Goal: Task Accomplishment & Management: Use online tool/utility

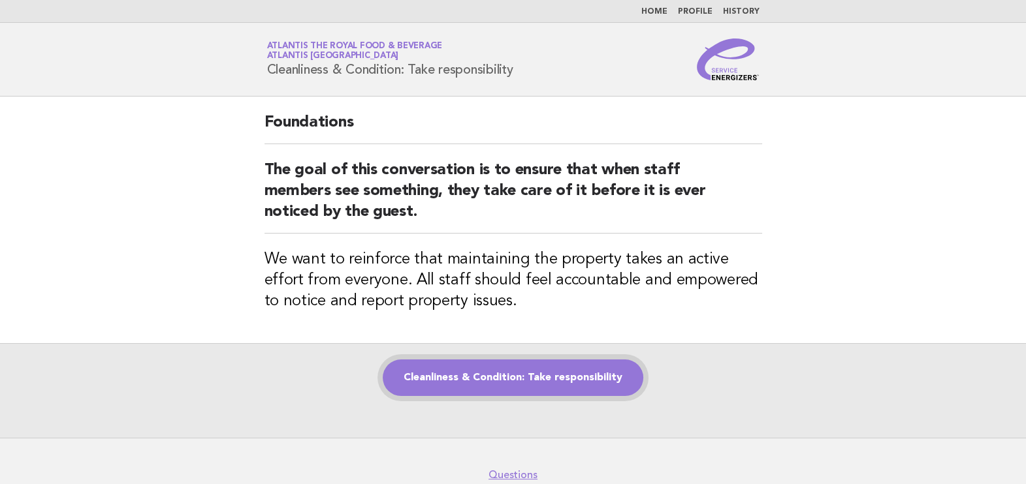
click at [559, 382] on link "Cleanliness & Condition: Take responsibility" at bounding box center [513, 378] width 260 height 37
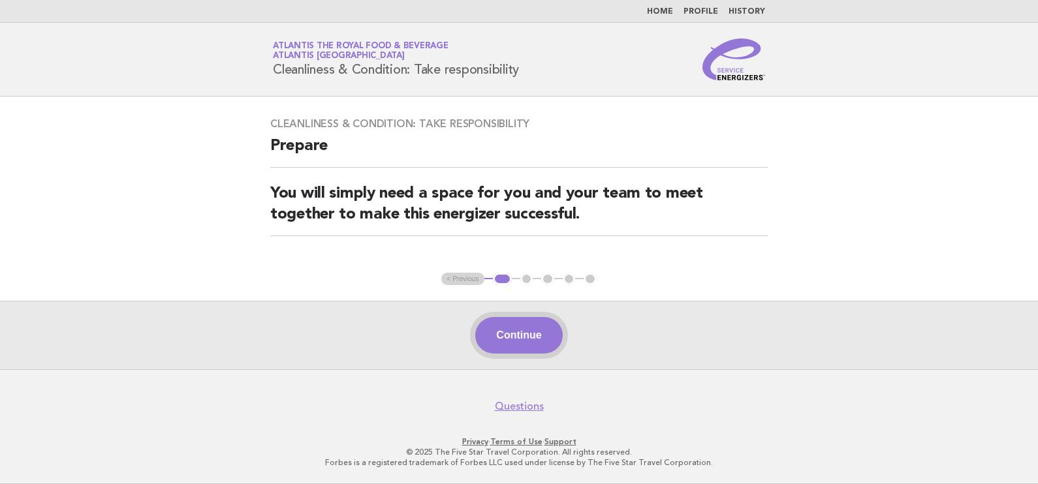
click at [526, 328] on button "Continue" at bounding box center [518, 335] width 87 height 37
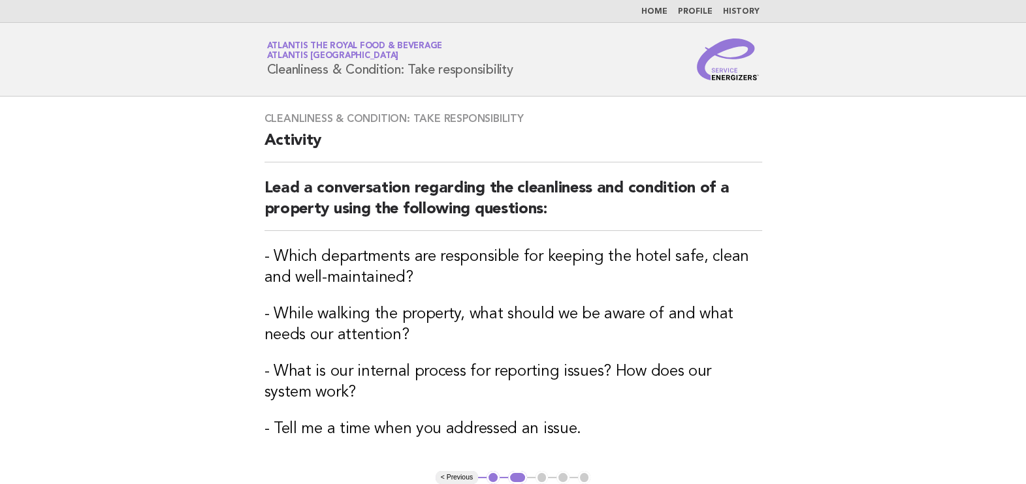
scroll to position [163, 0]
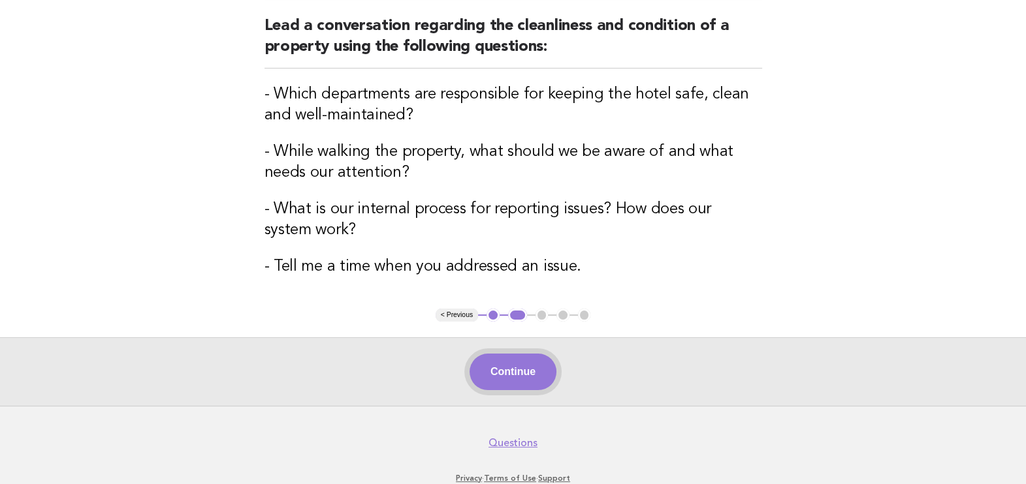
click at [501, 362] on button "Continue" at bounding box center [512, 372] width 87 height 37
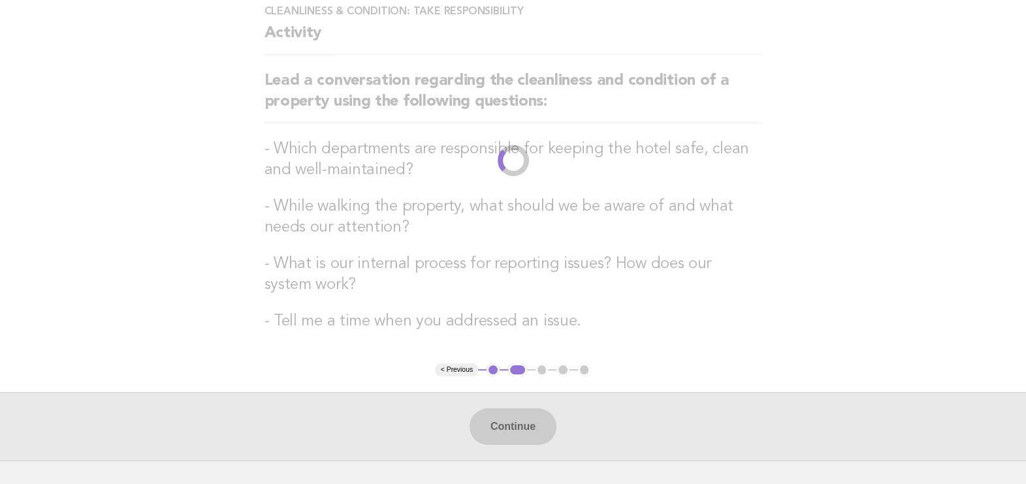
scroll to position [0, 0]
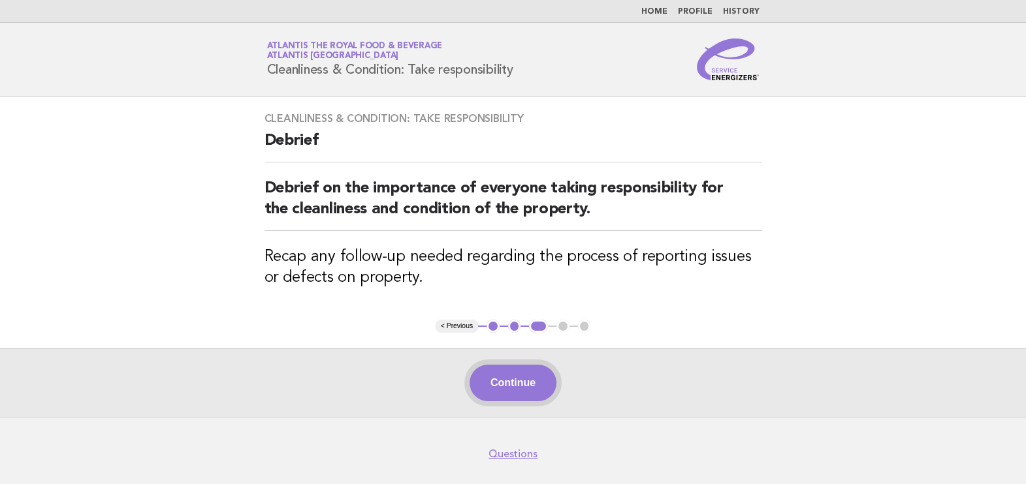
click at [503, 381] on button "Continue" at bounding box center [512, 383] width 87 height 37
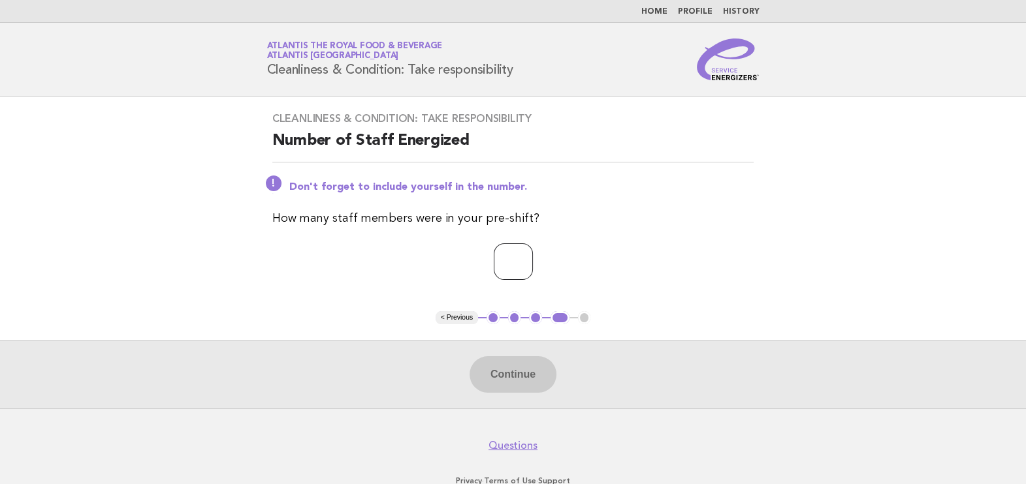
click at [511, 261] on input "number" at bounding box center [513, 262] width 39 height 37
type input "**"
click at [509, 379] on button "Continue" at bounding box center [512, 374] width 87 height 37
